Goal: Transaction & Acquisition: Register for event/course

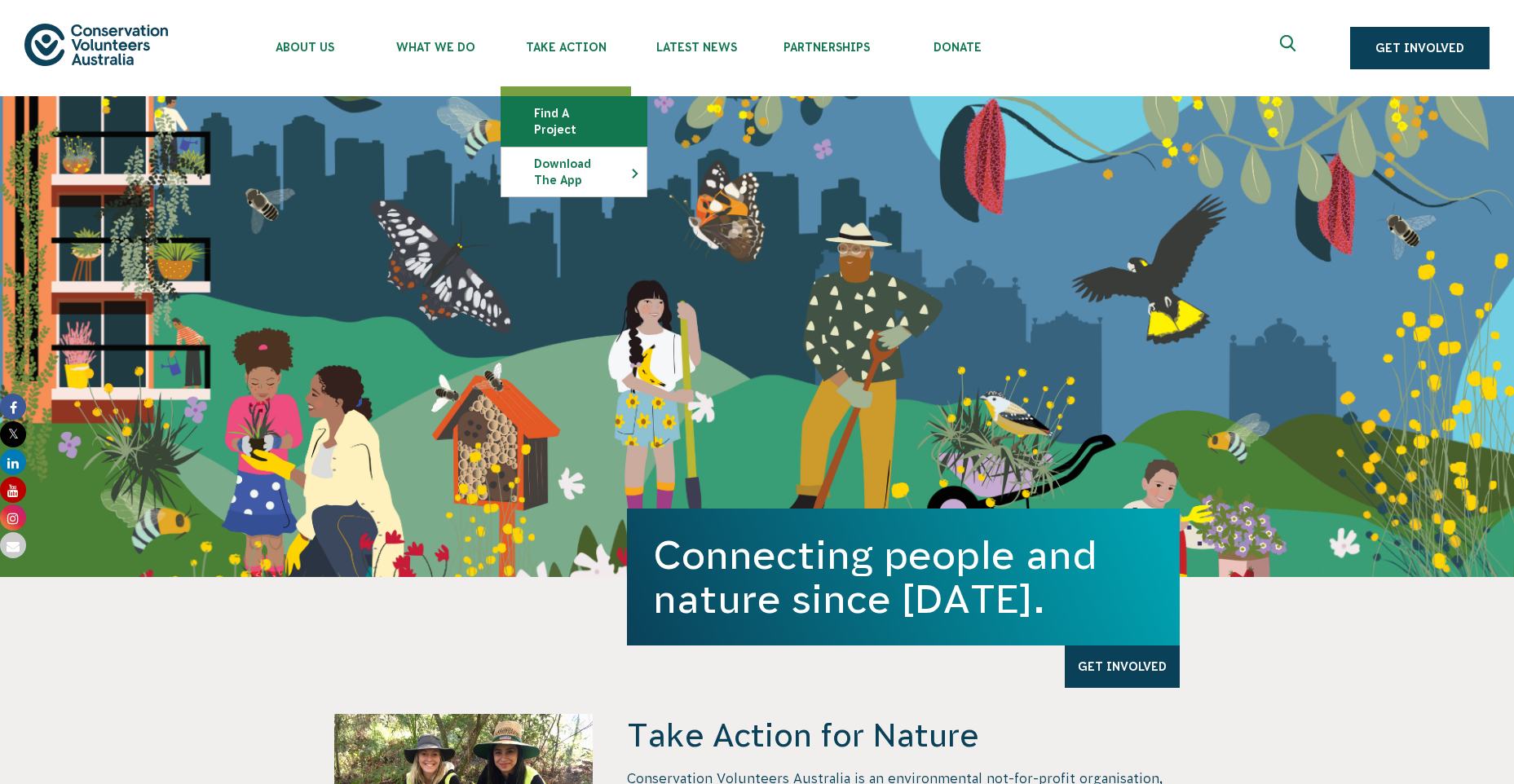
click at [583, 114] on link "Find a project" at bounding box center [573, 121] width 145 height 49
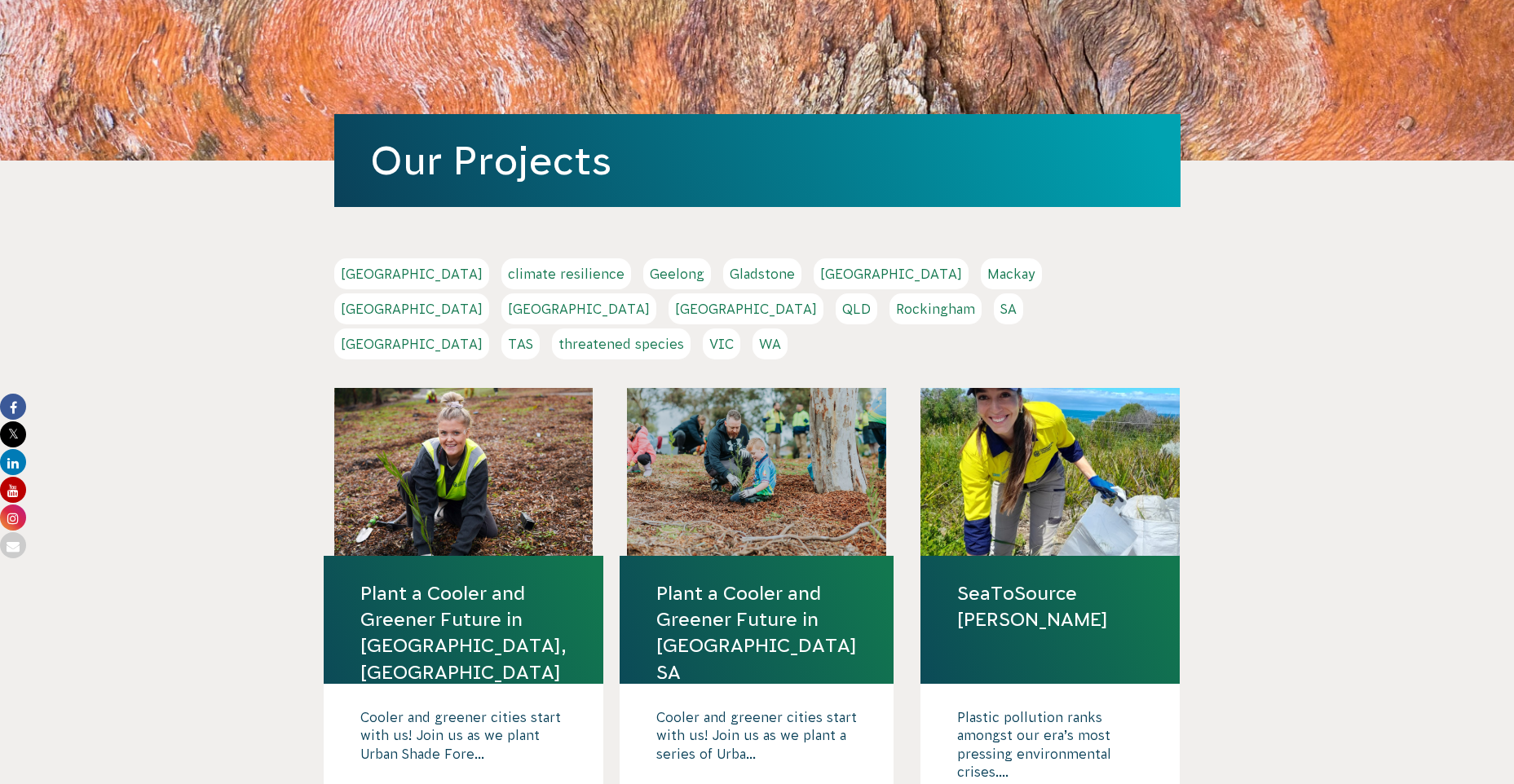
scroll to position [163, 0]
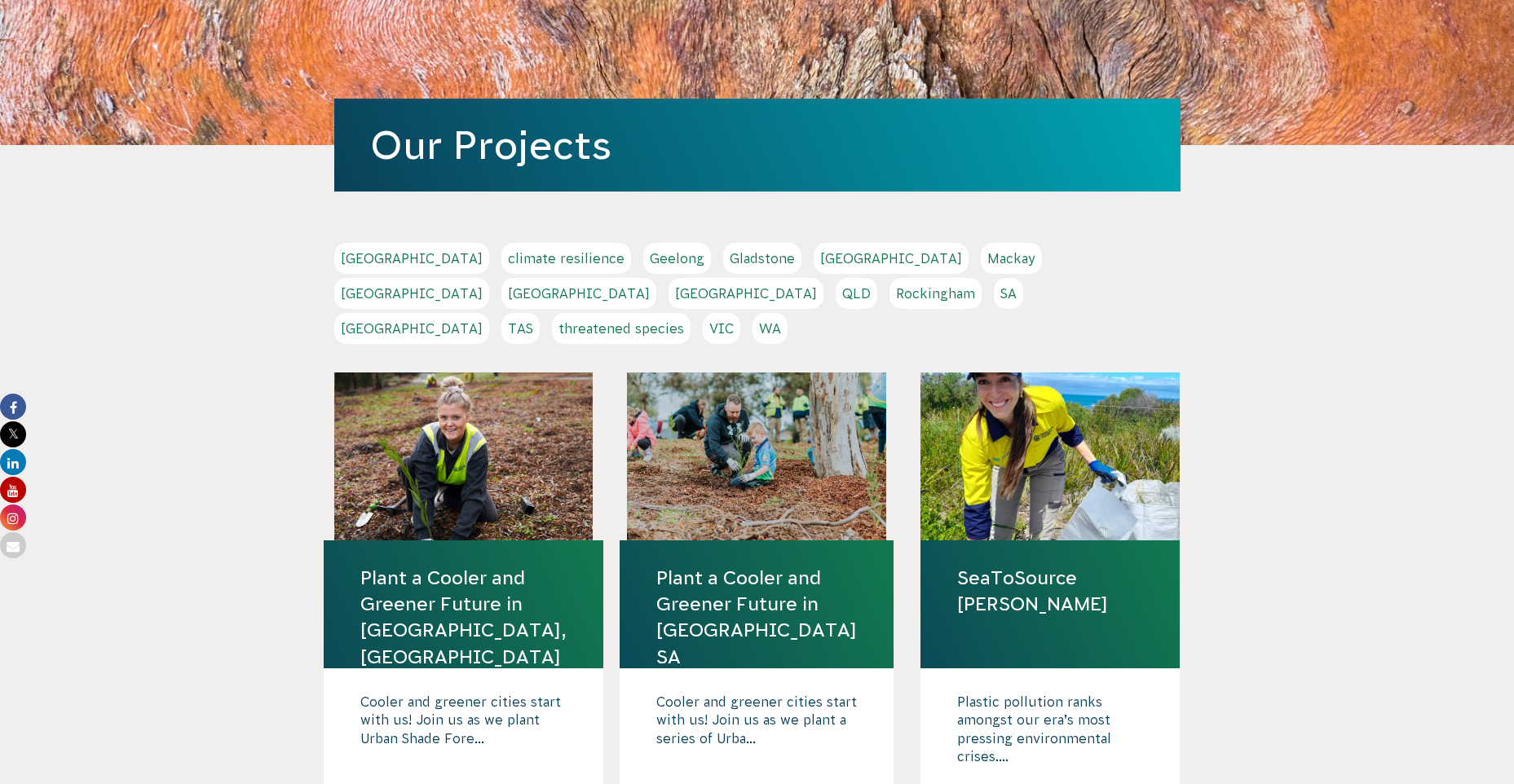
click at [740, 313] on link "VIC" at bounding box center [722, 329] width 38 height 31
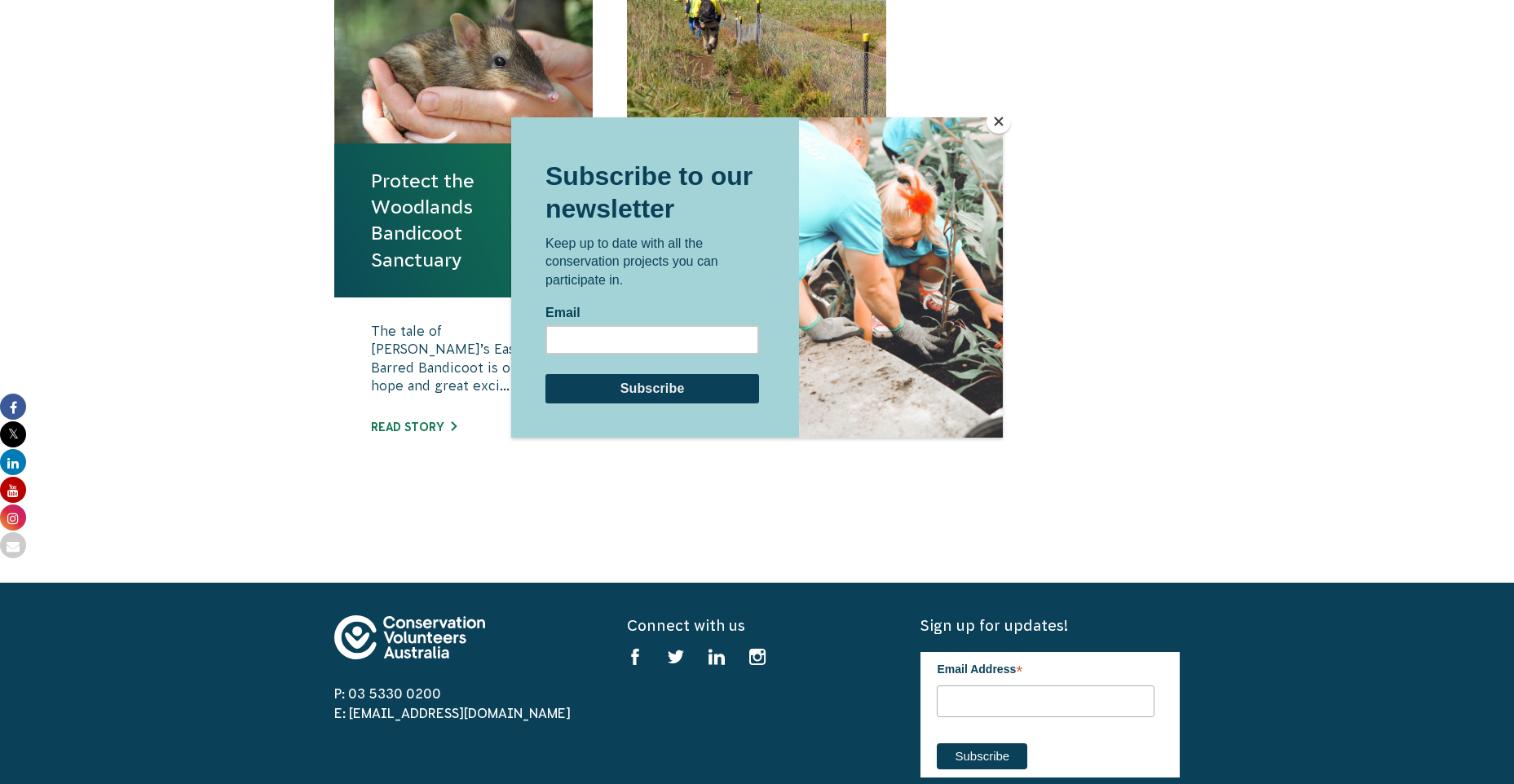
scroll to position [652, 0]
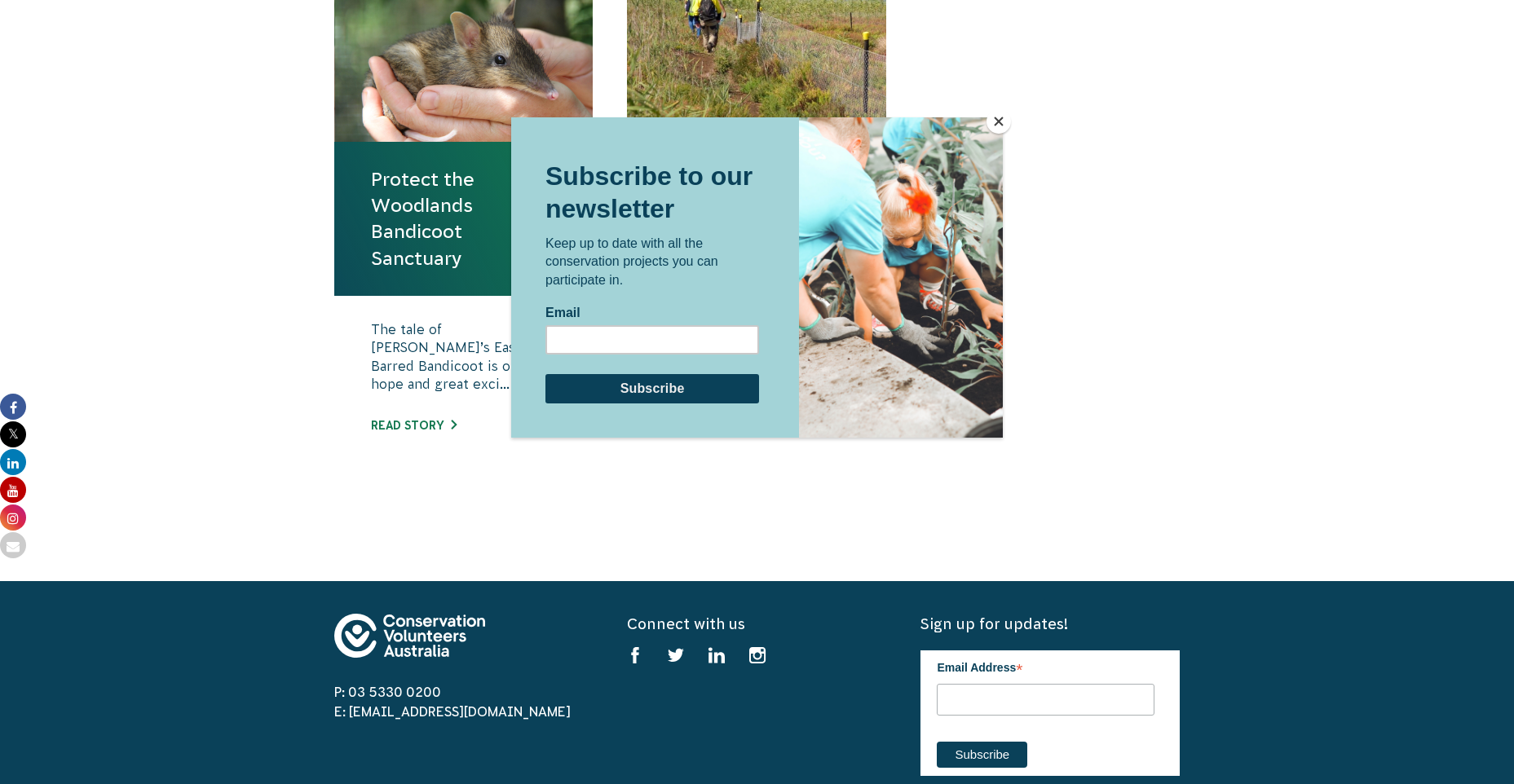
click at [409, 431] on div at bounding box center [757, 392] width 1514 height 784
click at [409, 424] on div at bounding box center [757, 392] width 1514 height 784
click at [337, 313] on div at bounding box center [757, 392] width 1514 height 784
click at [996, 121] on button "Close" at bounding box center [998, 122] width 25 height 25
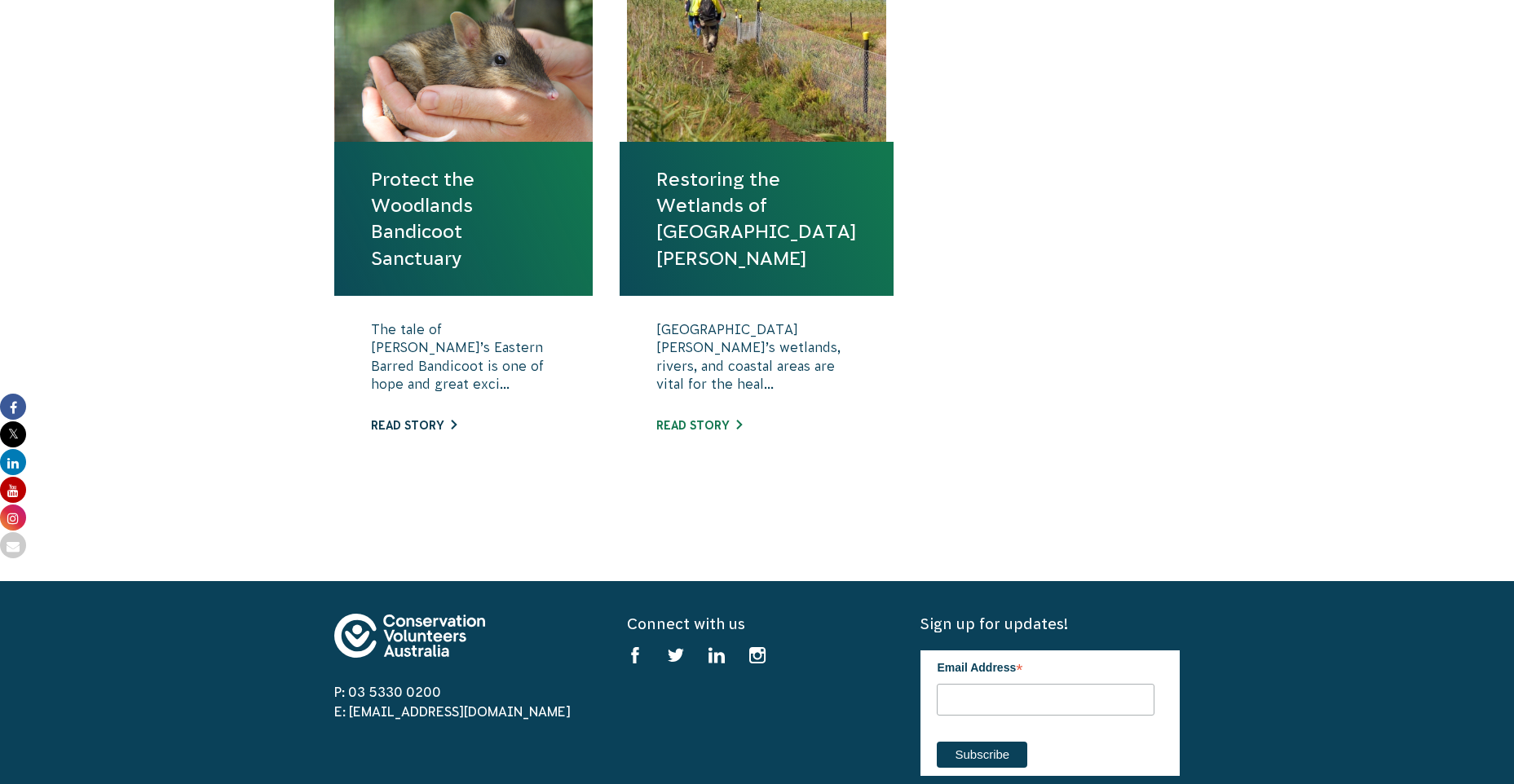
click at [430, 427] on link "Read story" at bounding box center [413, 426] width 86 height 13
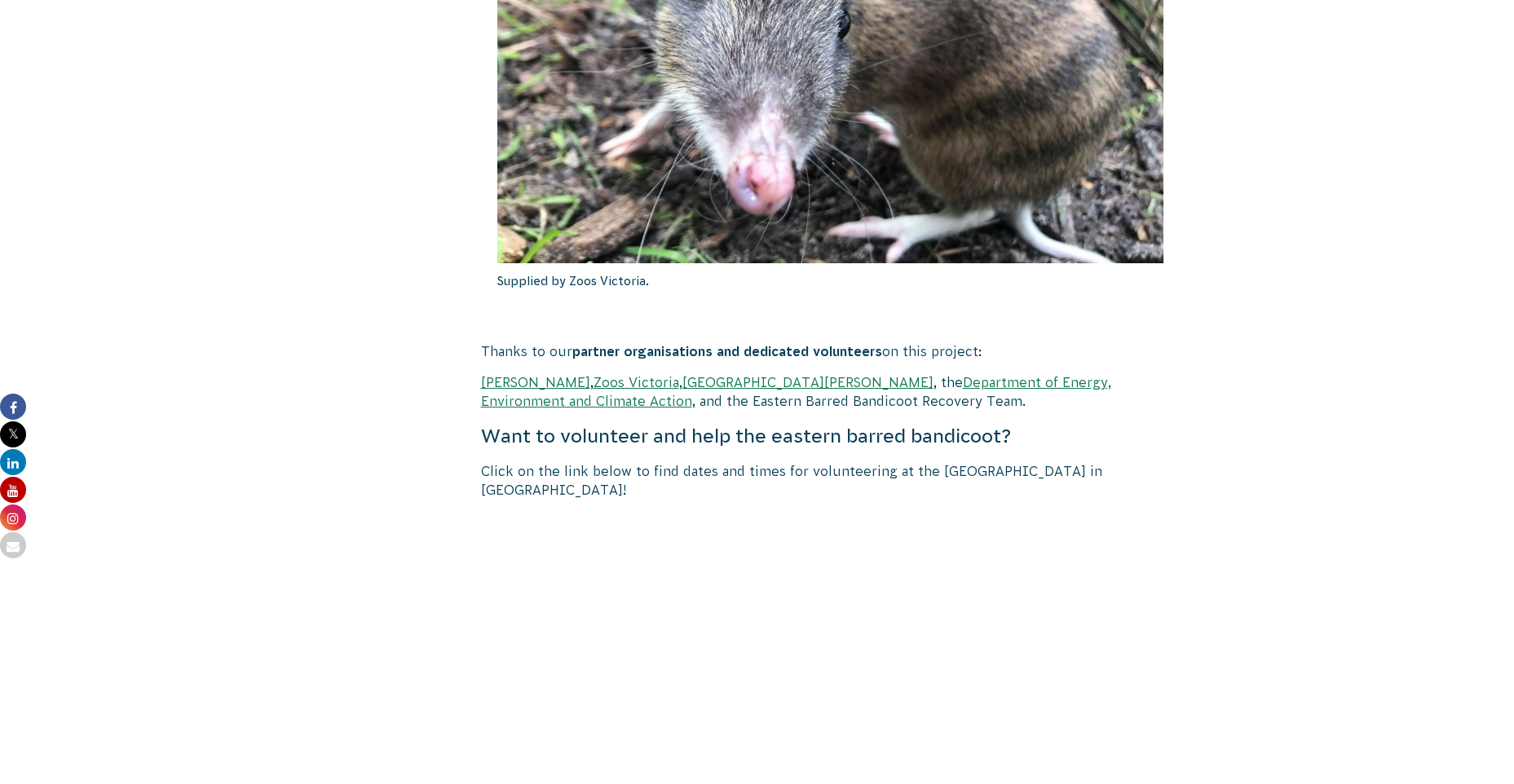
scroll to position [2608, 0]
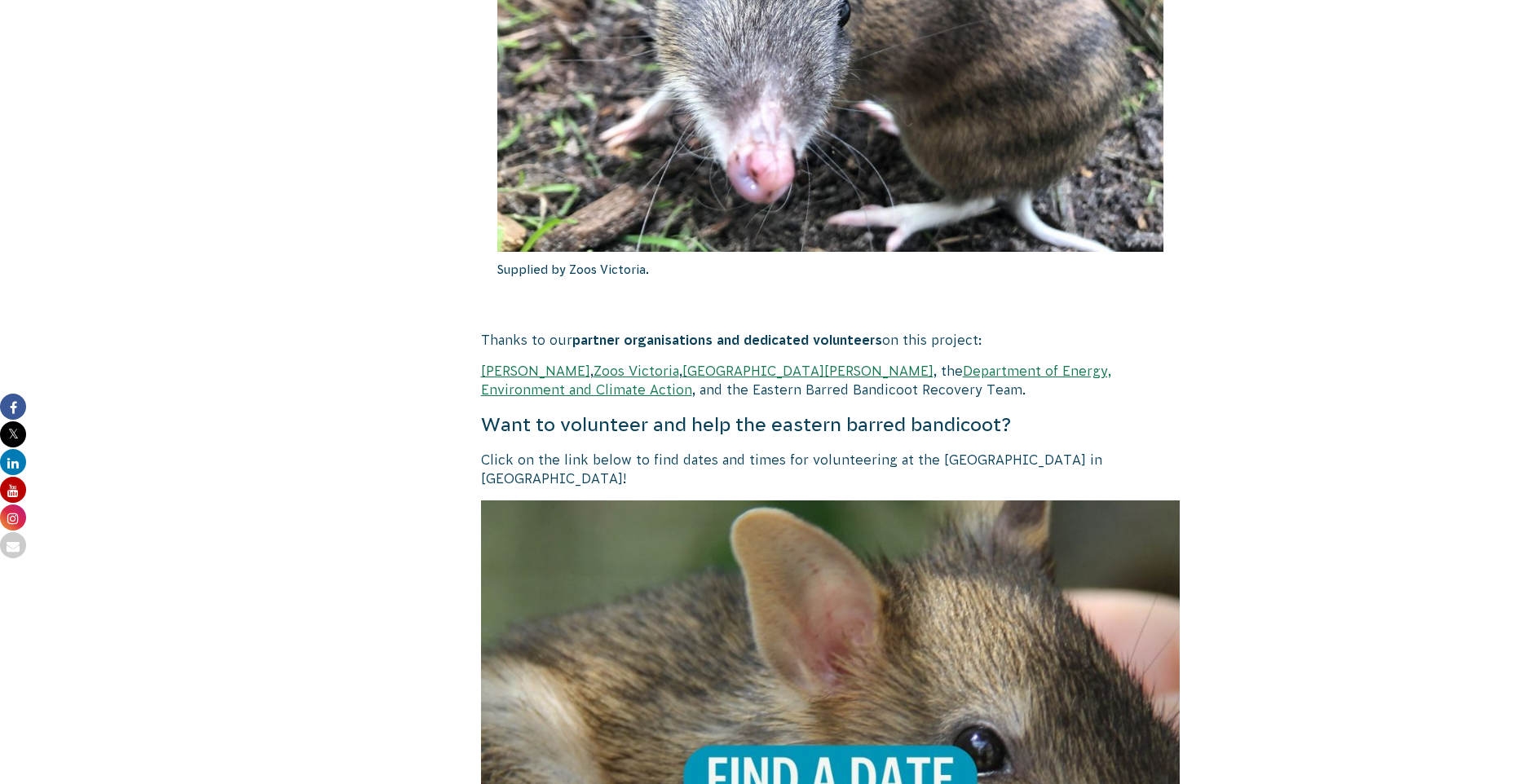
click at [788, 364] on link "Mt Rothwell Biodiversity Centre" at bounding box center [807, 371] width 251 height 15
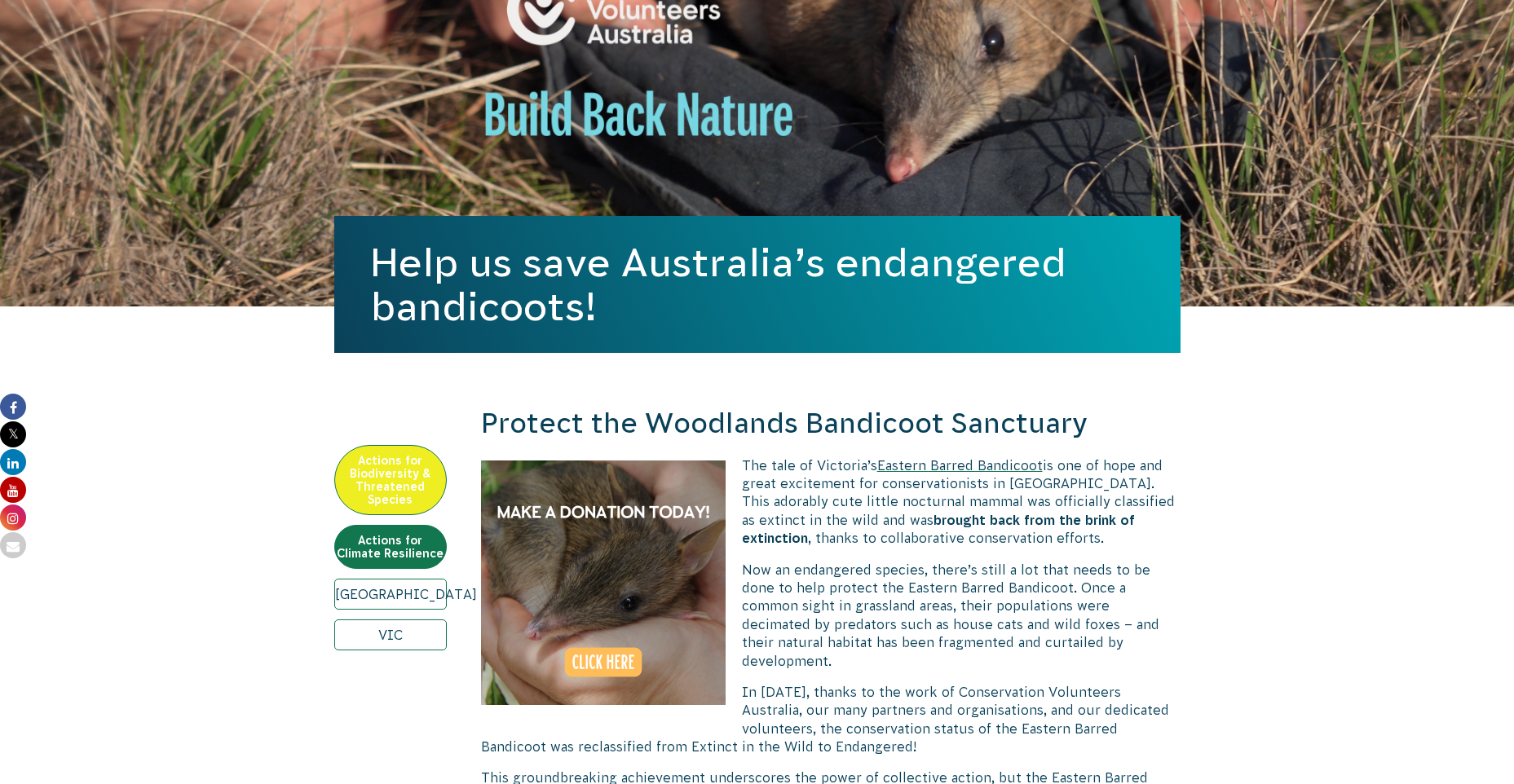
scroll to position [0, 0]
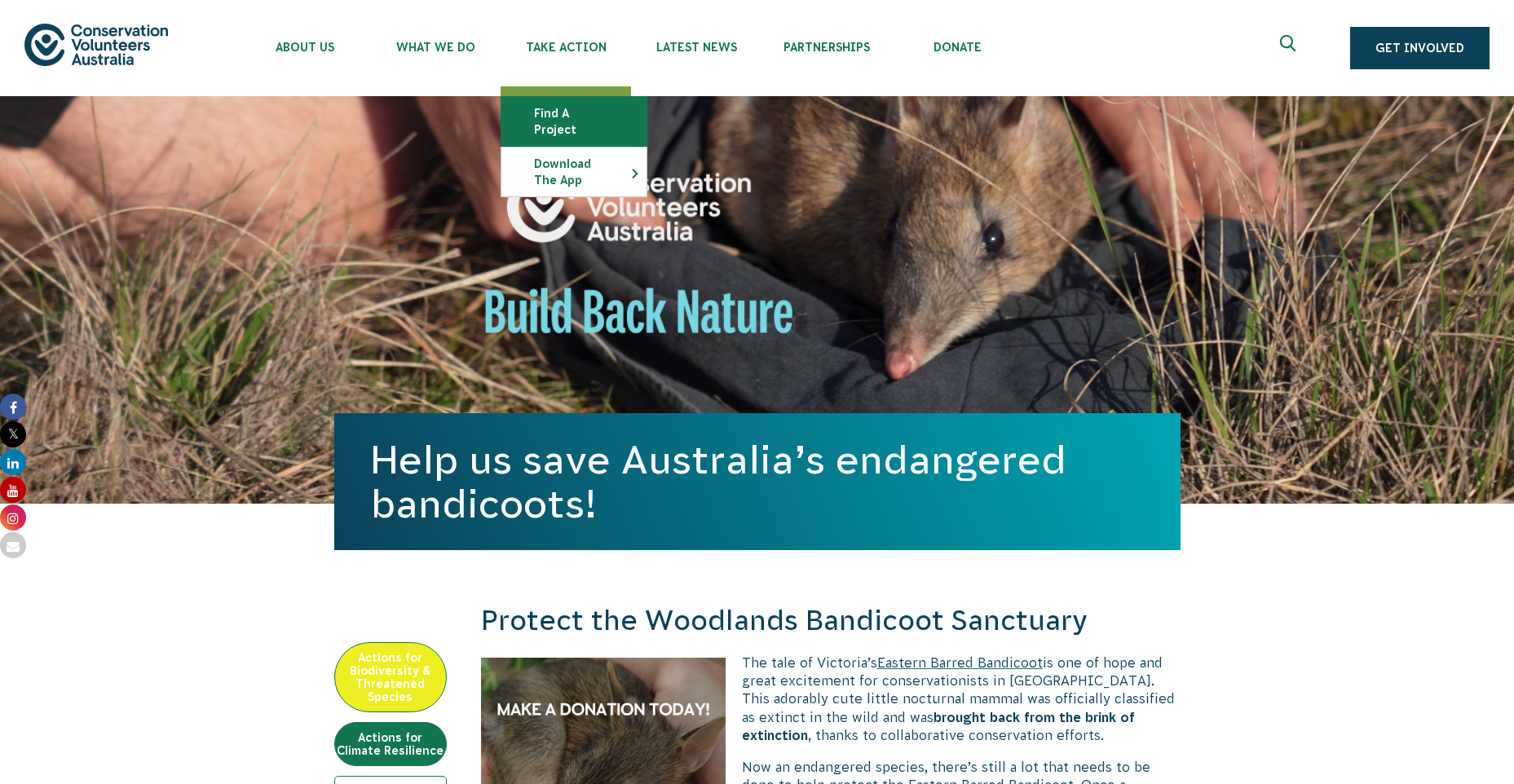
click at [569, 116] on link "Find a project" at bounding box center [573, 121] width 145 height 49
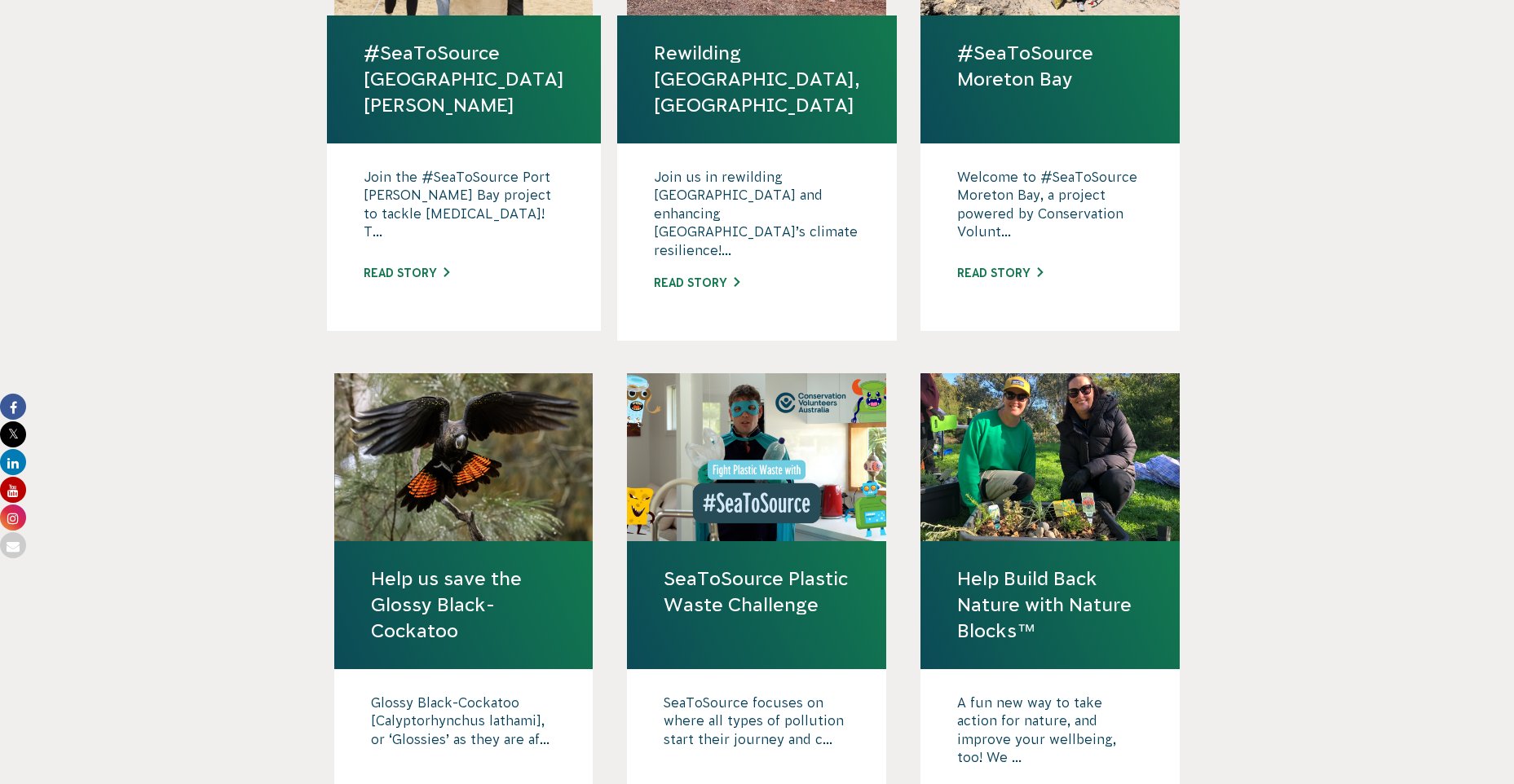
scroll to position [1386, 0]
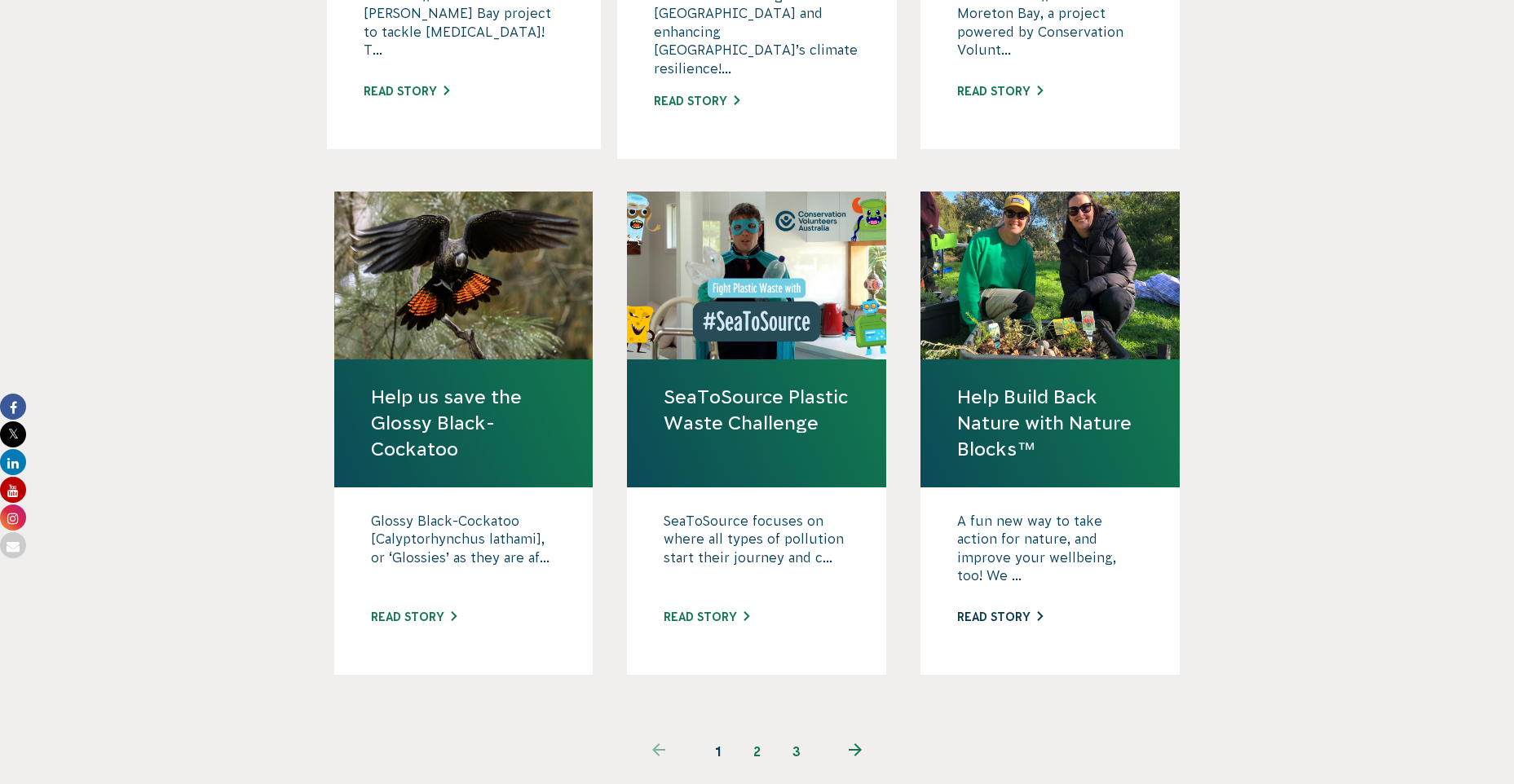
click at [1004, 611] on link "Read story" at bounding box center [1000, 617] width 86 height 13
click at [757, 731] on link "2" at bounding box center [757, 751] width 39 height 39
